Goal: Transaction & Acquisition: Book appointment/travel/reservation

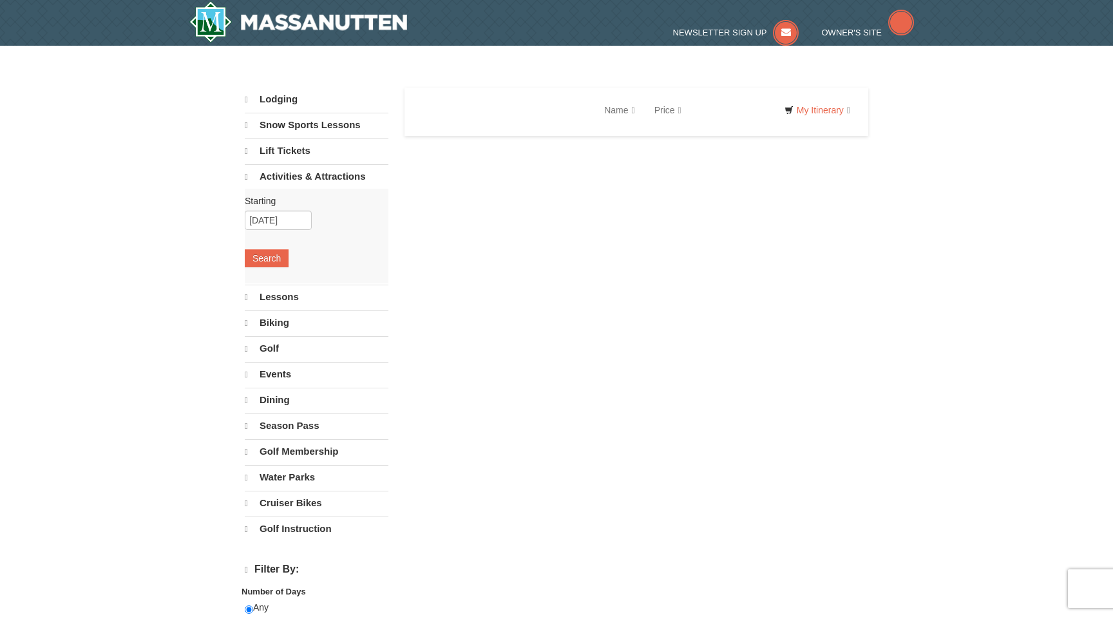
select select "10"
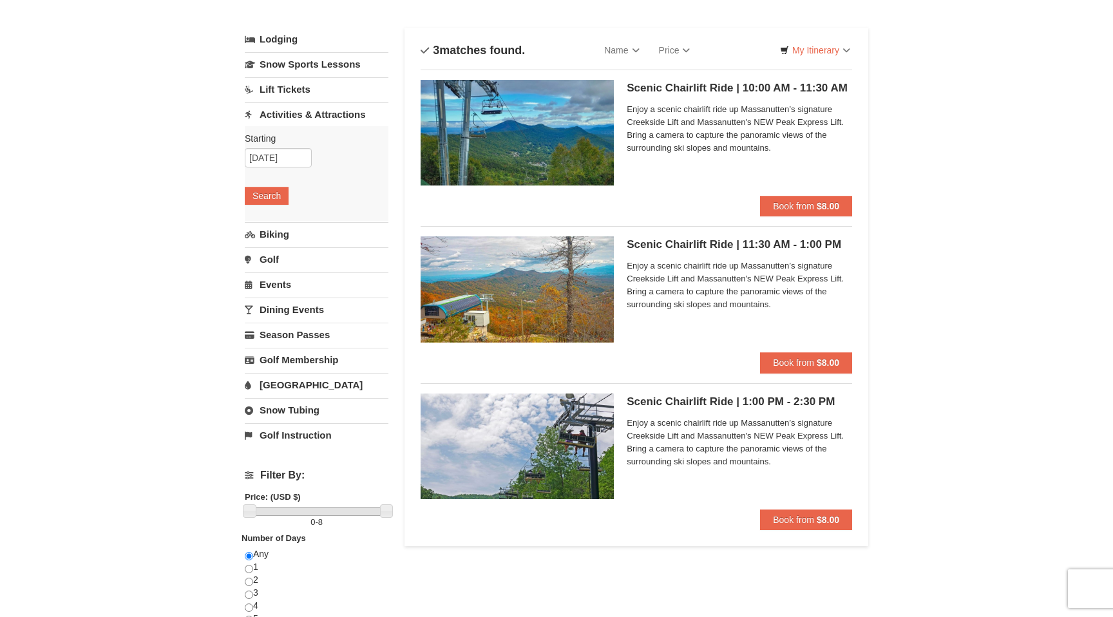
scroll to position [127, 0]
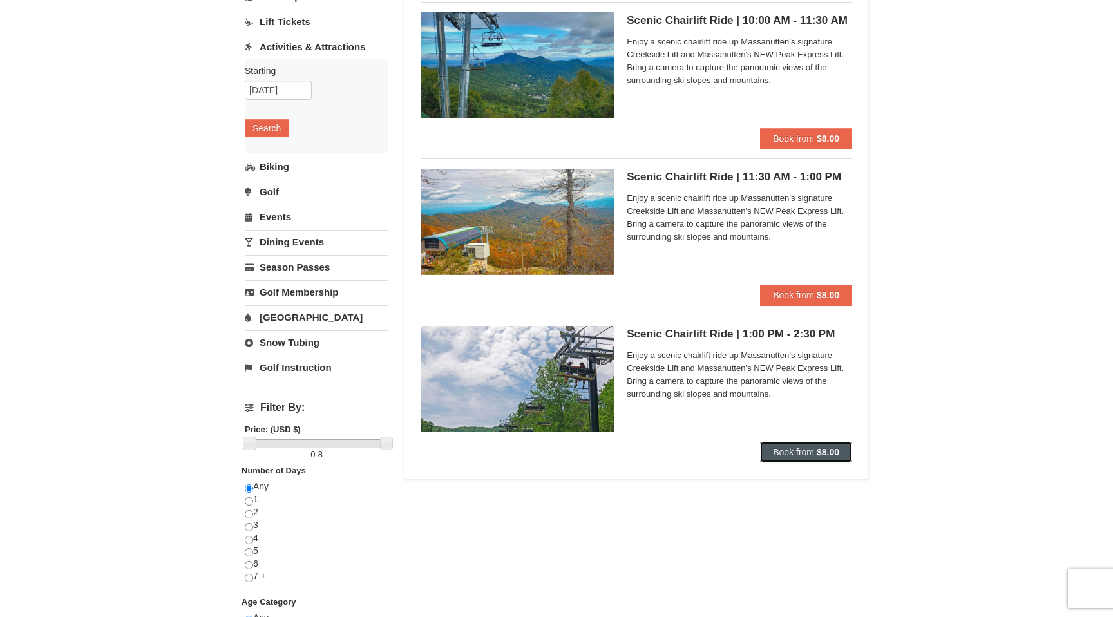
click at [814, 451] on button "Book from $8.00" at bounding box center [806, 452] width 92 height 21
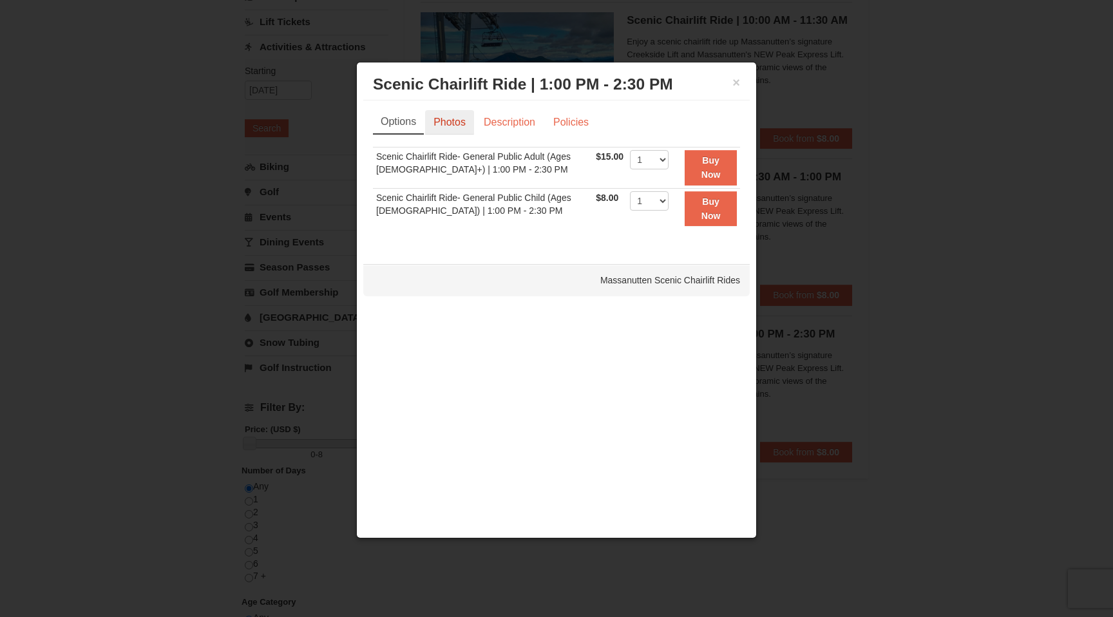
click at [451, 119] on link "Photos" at bounding box center [449, 122] width 49 height 24
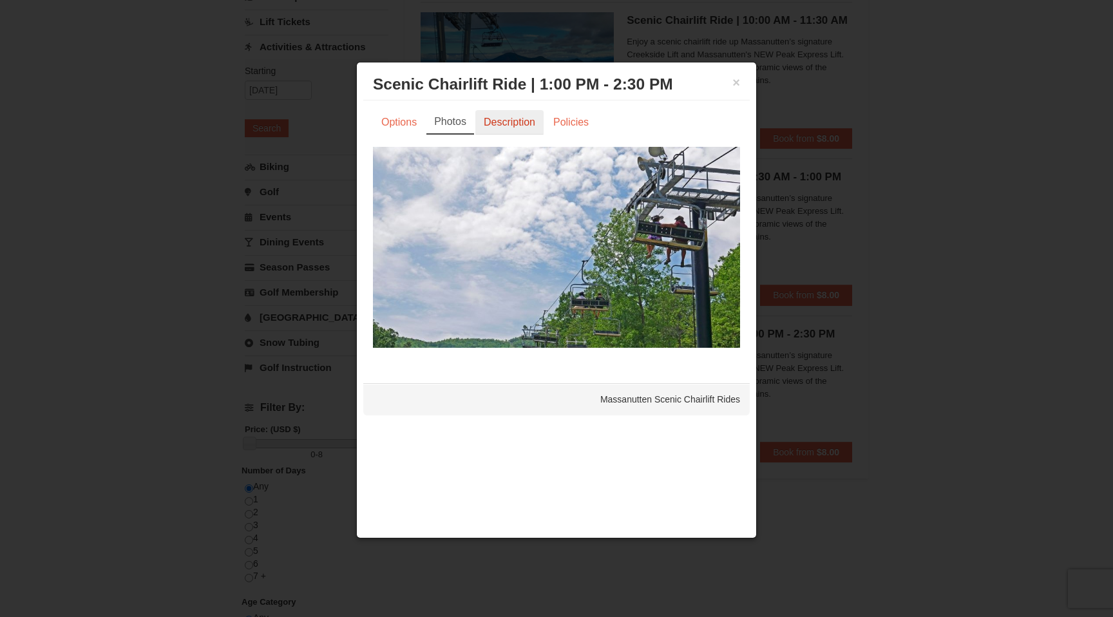
click at [494, 117] on link "Description" at bounding box center [509, 122] width 68 height 24
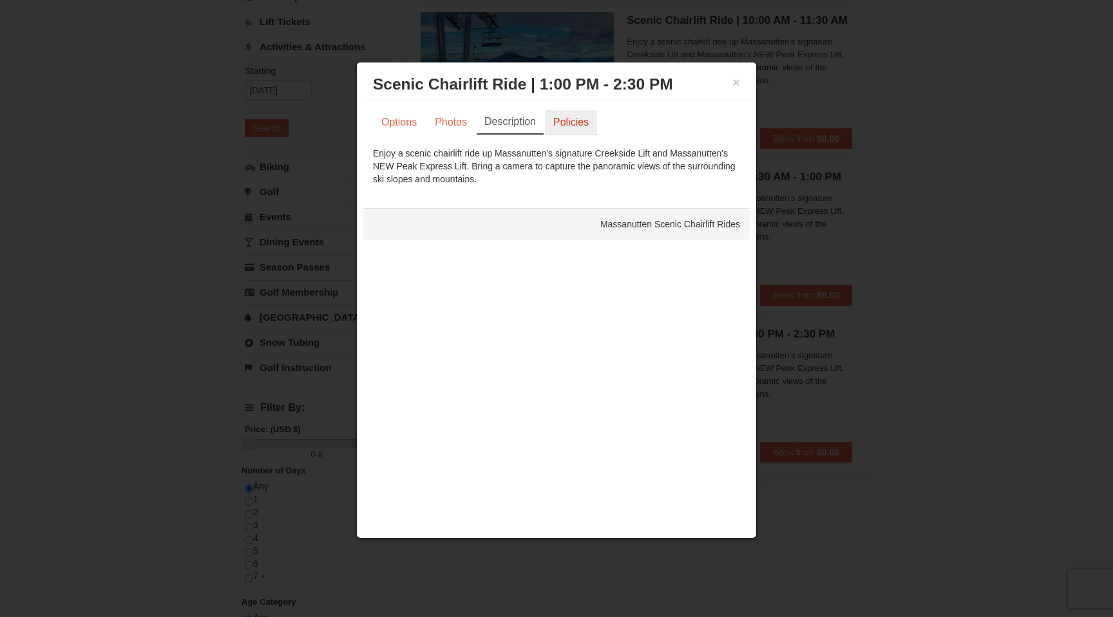
click at [580, 124] on link "Policies" at bounding box center [571, 122] width 52 height 24
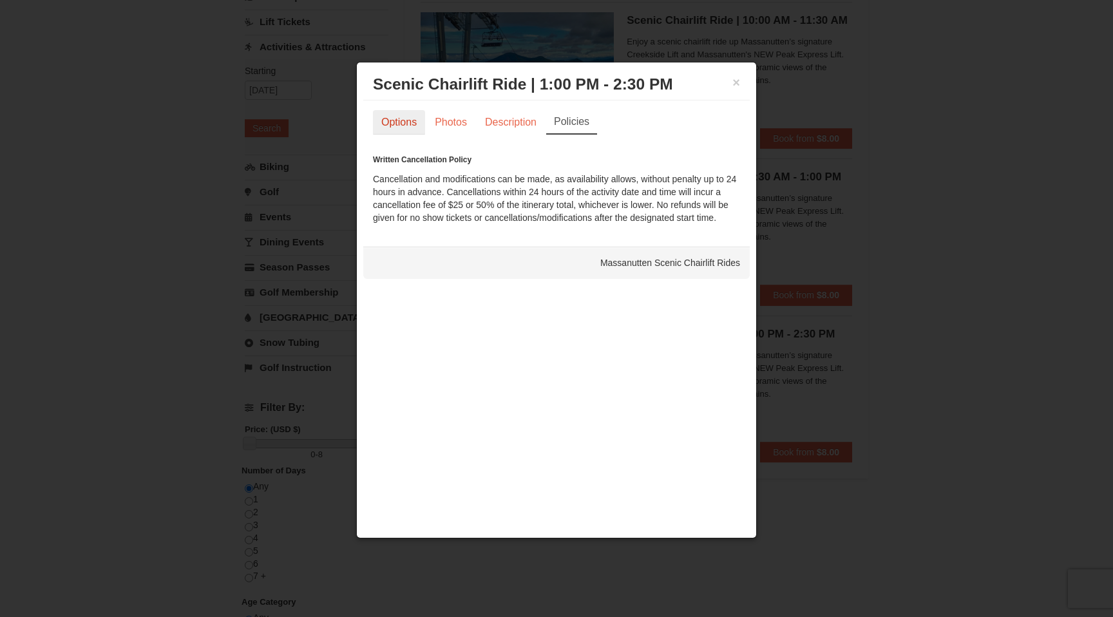
click at [418, 116] on link "Options" at bounding box center [399, 122] width 52 height 24
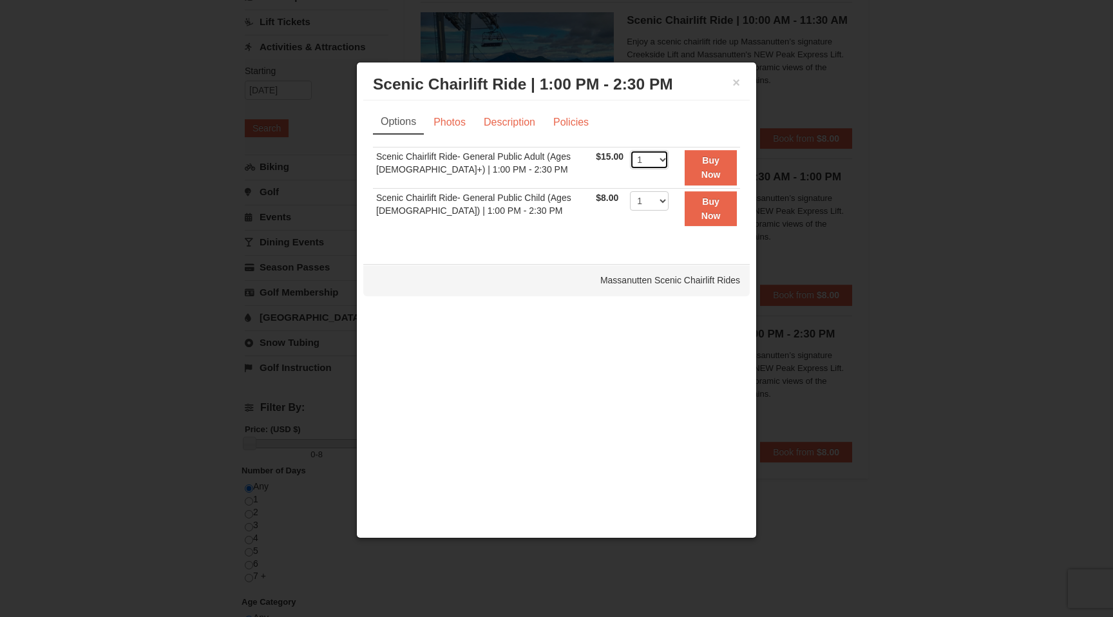
click at [645, 150] on select "1 2 3 4 5 6 7 8 9 10 11 12 13 14 15 16 17 18 19 20 21 22" at bounding box center [649, 159] width 39 height 19
select select "2"
click at [630, 150] on select "1 2 3 4 5 6 7 8 9 10 11 12 13 14 15 16 17 18 19 20 21 22" at bounding box center [649, 159] width 39 height 19
click at [697, 330] on div "× Scenic Chairlift Ride | 1:00 PM - 2:30 PM Massanutten Scenic Chairlift Rides …" at bounding box center [556, 300] width 400 height 477
click at [865, 225] on div at bounding box center [556, 308] width 1113 height 617
